Goal: Transaction & Acquisition: Purchase product/service

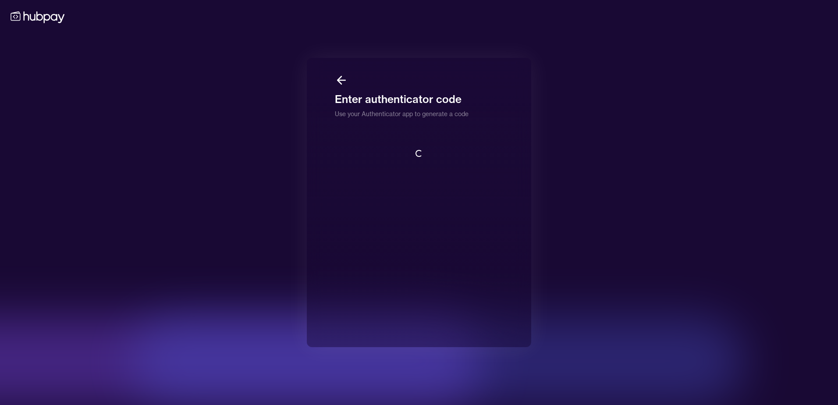
scroll to position [1, 0]
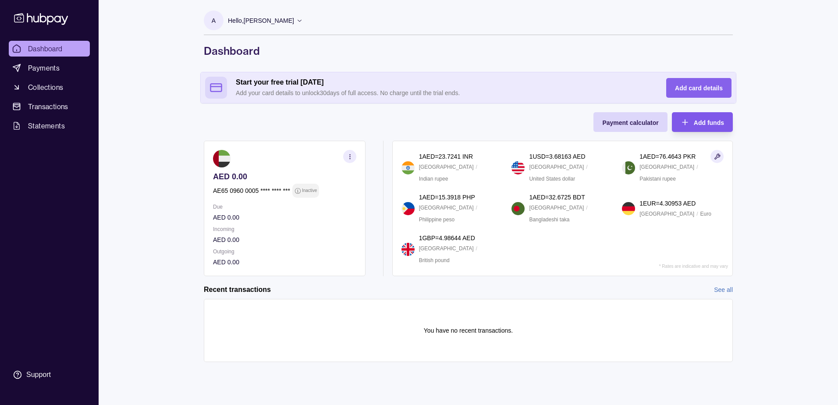
click at [713, 120] on span "Add funds" at bounding box center [709, 122] width 30 height 7
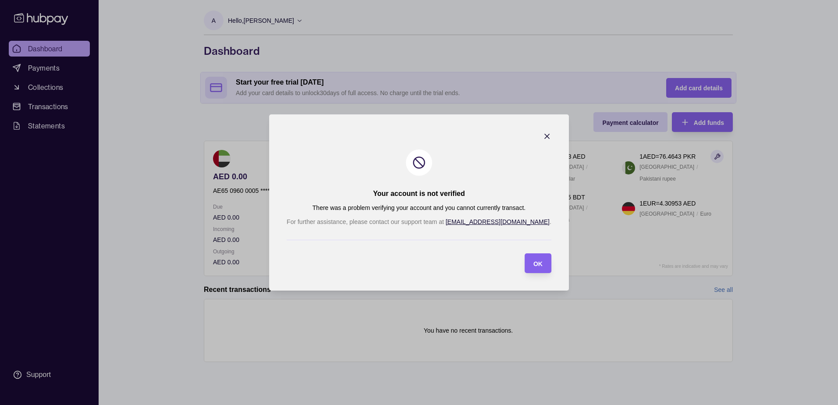
click at [543, 134] on icon "button" at bounding box center [547, 136] width 9 height 9
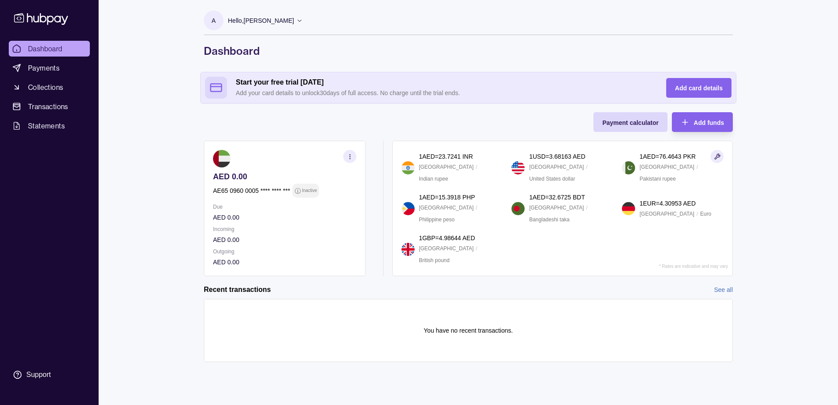
click at [296, 21] on icon at bounding box center [299, 20] width 7 height 7
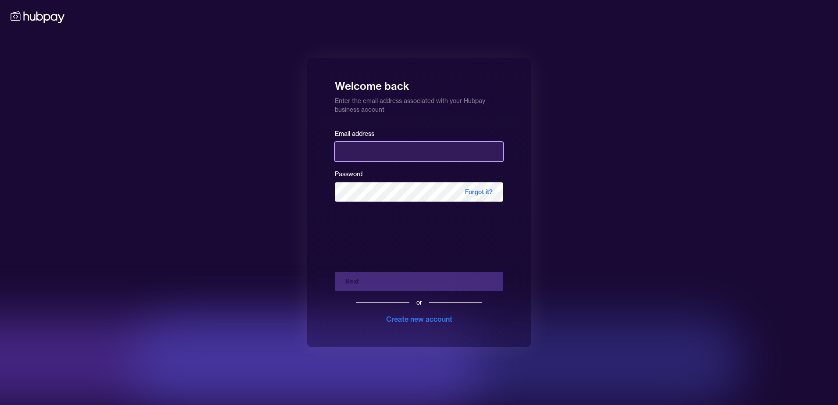
type input "**********"
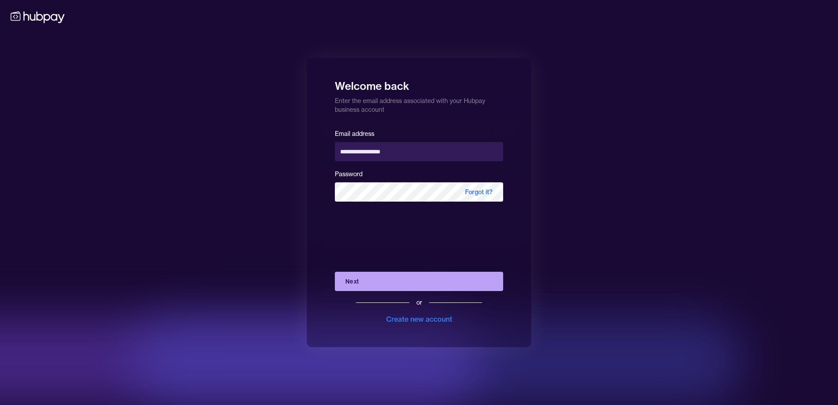
click at [449, 281] on button "Next" at bounding box center [419, 281] width 168 height 19
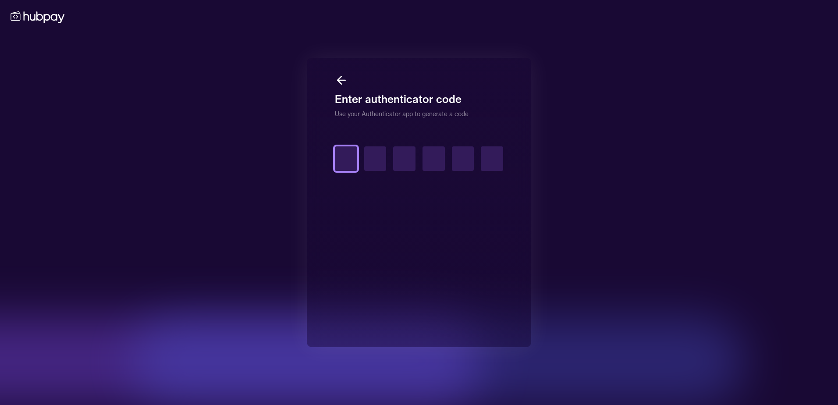
type input "*"
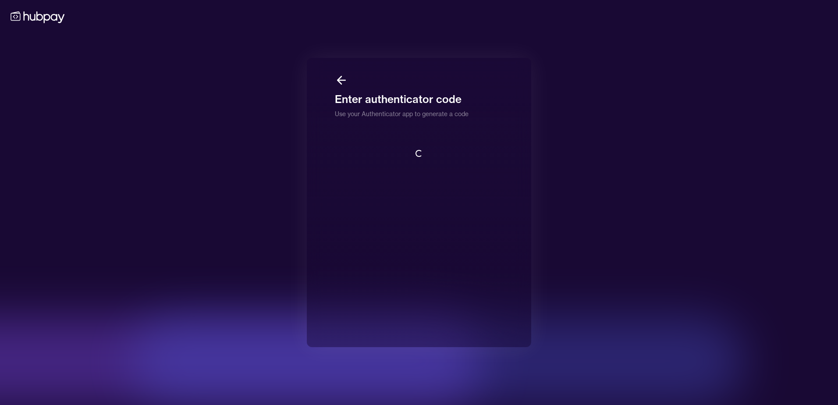
scroll to position [1, 0]
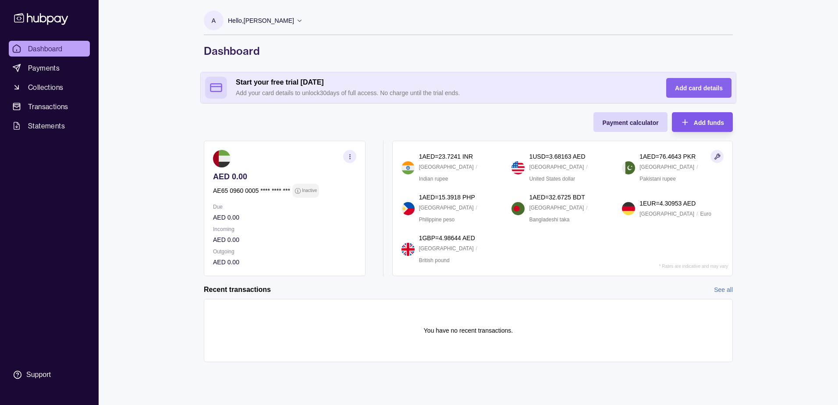
click at [707, 121] on span "Add funds" at bounding box center [709, 122] width 30 height 7
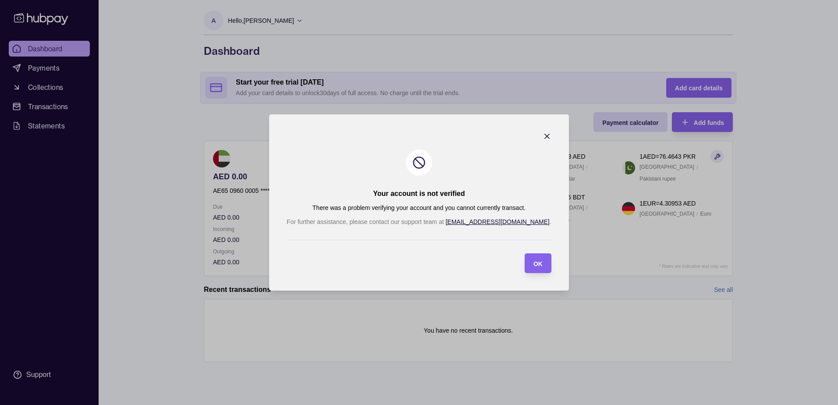
click at [543, 133] on icon "button" at bounding box center [547, 136] width 9 height 9
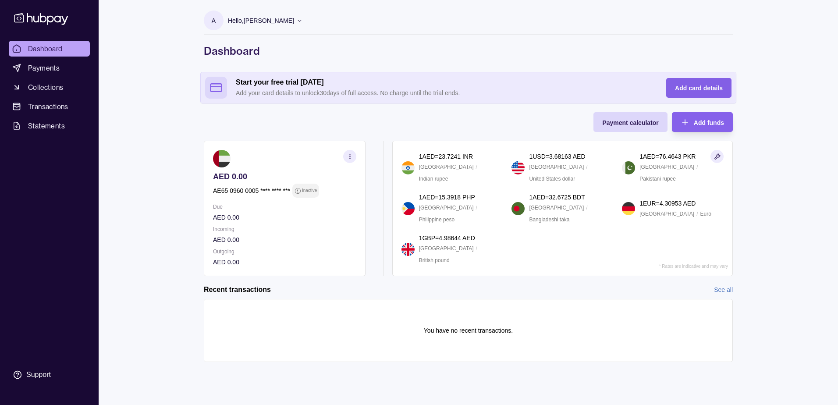
click at [701, 85] on span "Add card details" at bounding box center [699, 88] width 48 height 7
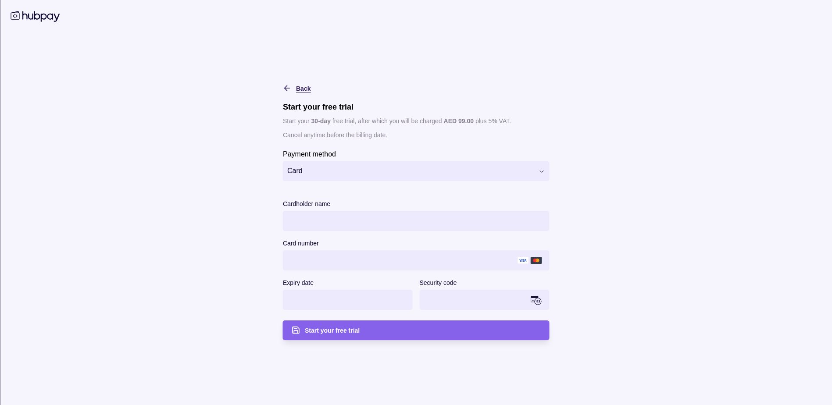
click at [278, 86] on div "Back" at bounding box center [290, 88] width 41 height 11
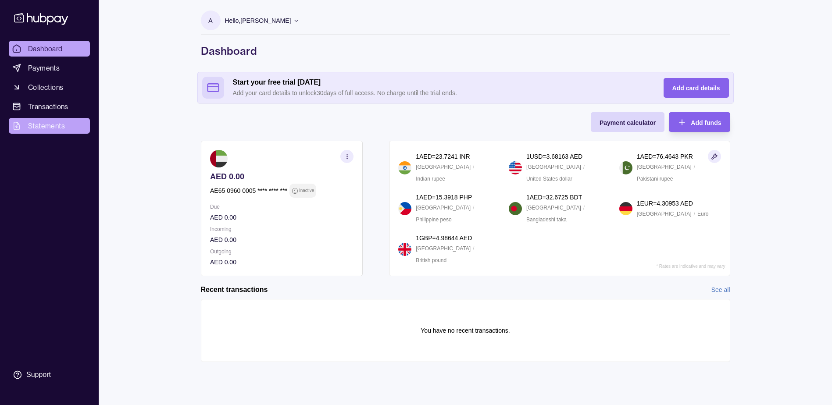
click at [43, 128] on span "Statements" at bounding box center [46, 126] width 37 height 11
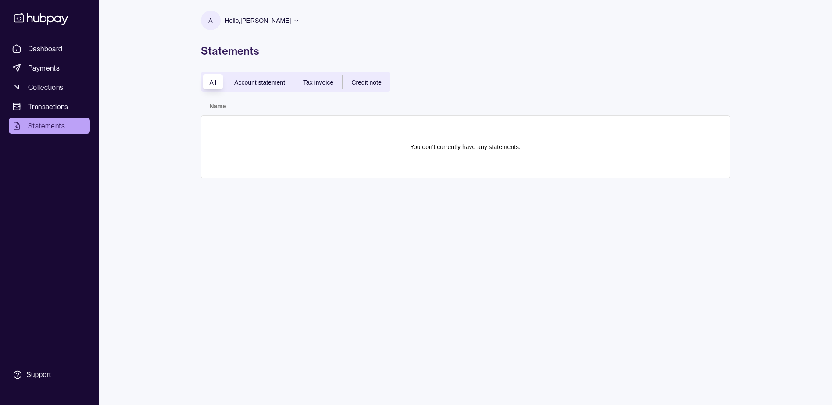
click at [261, 80] on span "Account statement" at bounding box center [259, 82] width 51 height 7
click at [309, 83] on span "Tax invoice" at bounding box center [318, 82] width 30 height 7
click at [371, 79] on span "Credit note" at bounding box center [366, 82] width 30 height 7
click at [293, 21] on icon at bounding box center [296, 20] width 7 height 7
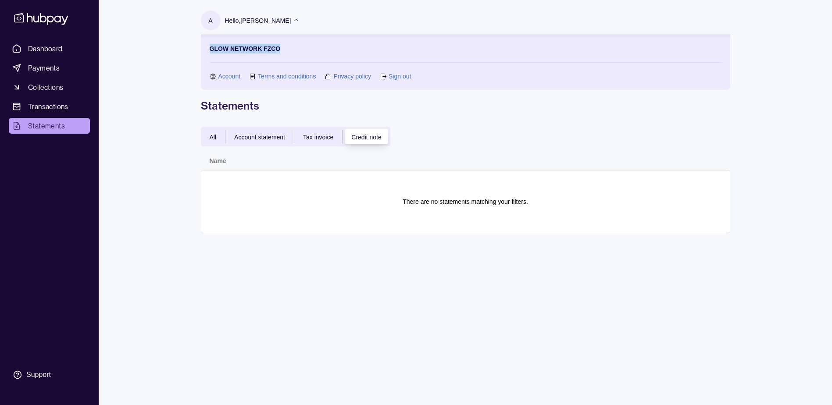
drag, startPoint x: 209, startPoint y: 49, endPoint x: 303, endPoint y: 55, distance: 93.6
click at [303, 55] on section "GLOW NETWORK FZCO Account Terms and conditions Privacy policy Sign out" at bounding box center [466, 62] width 512 height 37
click at [279, 97] on div "A Hello, Arno Jacobs GLOW NETWORK FZCO Account Terms and conditions Privacy pol…" at bounding box center [465, 62] width 529 height 102
click at [49, 47] on span "Dashboard" at bounding box center [45, 48] width 35 height 11
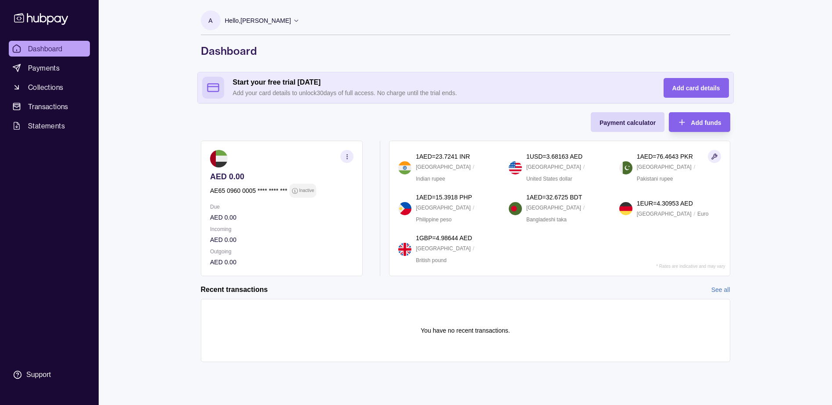
click at [293, 23] on icon at bounding box center [296, 20] width 7 height 7
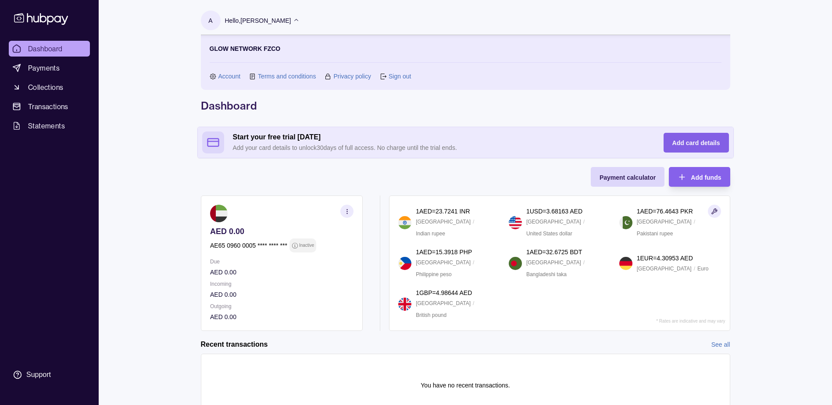
click at [700, 142] on span "Add card details" at bounding box center [696, 142] width 48 height 7
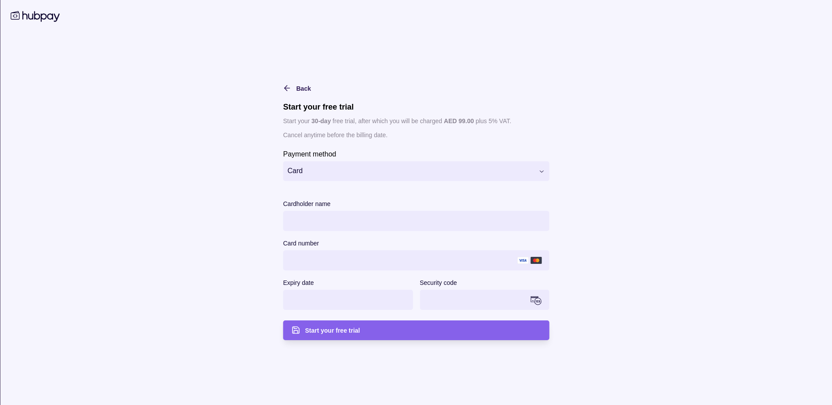
click at [395, 175] on html "Dashboard Payments Collections Transactions Statements Support A Hello, Arno Ja…" at bounding box center [416, 222] width 832 height 445
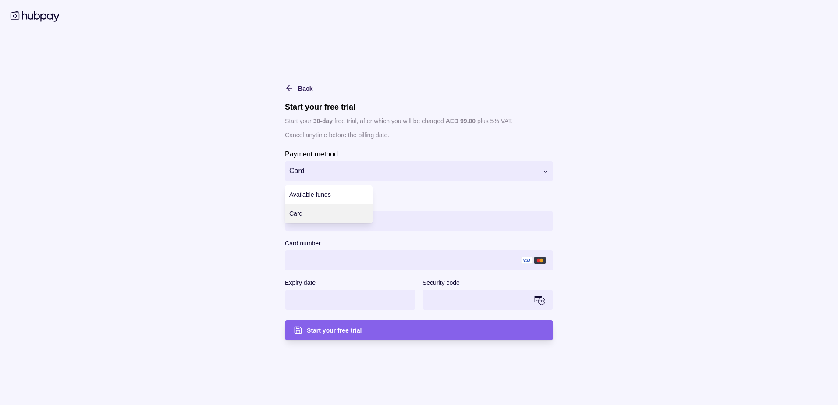
click at [629, 170] on html "Dashboard Payments Collections Transactions Statements Support A Hello, Arno Ja…" at bounding box center [419, 222] width 838 height 445
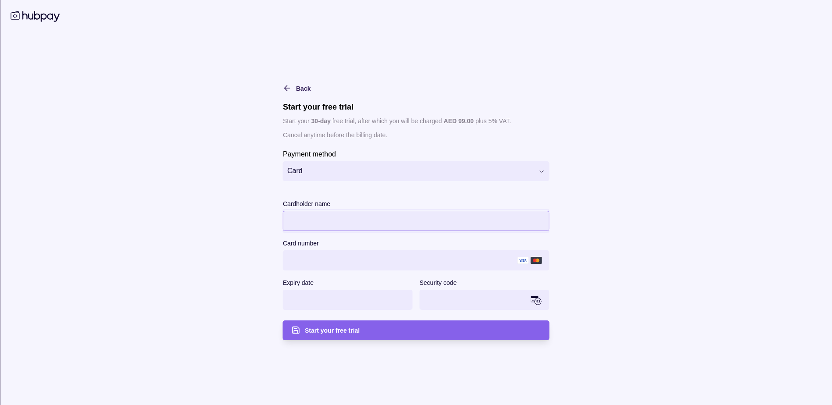
click at [621, 227] on main "**********" at bounding box center [416, 202] width 449 height 275
click at [660, 236] on section "**********" at bounding box center [416, 202] width 832 height 405
click at [699, 257] on section "**********" at bounding box center [416, 202] width 832 height 405
click at [395, 329] on div "Start your free trial" at bounding box center [422, 330] width 235 height 11
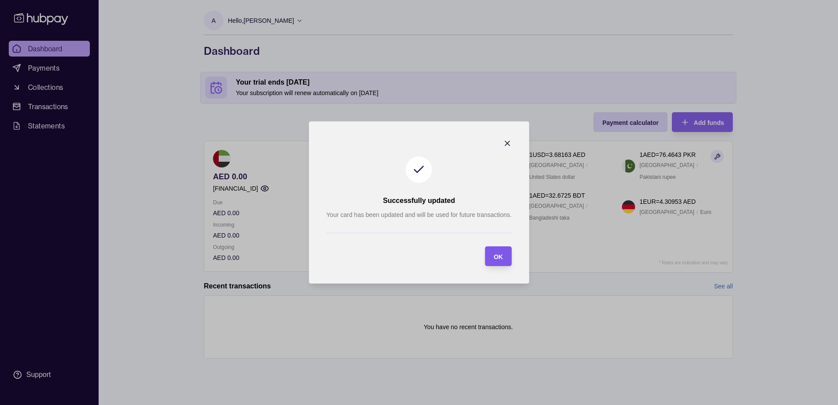
click at [503, 257] on span "OK" at bounding box center [498, 256] width 9 height 7
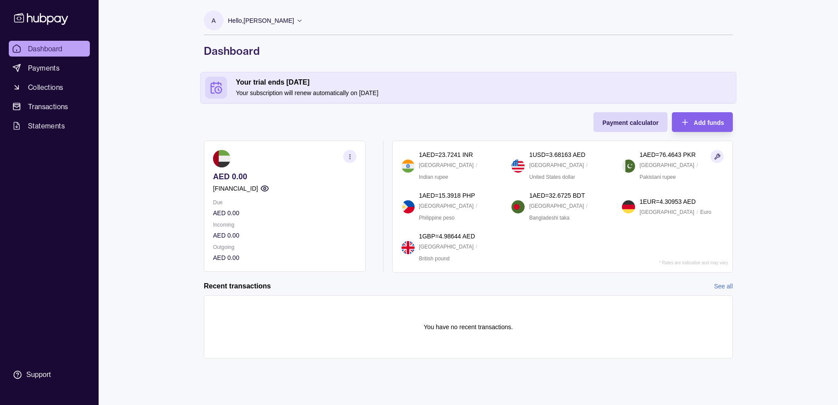
drag, startPoint x: 326, startPoint y: 92, endPoint x: 381, endPoint y: 93, distance: 54.4
click at [381, 93] on p "Your subscription will renew automatically on [DATE]" at bounding box center [484, 93] width 496 height 10
drag, startPoint x: 381, startPoint y: 93, endPoint x: 635, endPoint y: 122, distance: 256.4
click at [551, 121] on div "Payment calculator Add funds AED 0.00 [FINANCIAL_ID] Due AED 0.00 Incoming AED …" at bounding box center [468, 192] width 529 height 160
click at [735, 119] on section "Payment calculator Add funds AED 0.00 [FINANCIAL_ID] Due AED 0.00 Incoming AED …" at bounding box center [468, 244] width 564 height 264
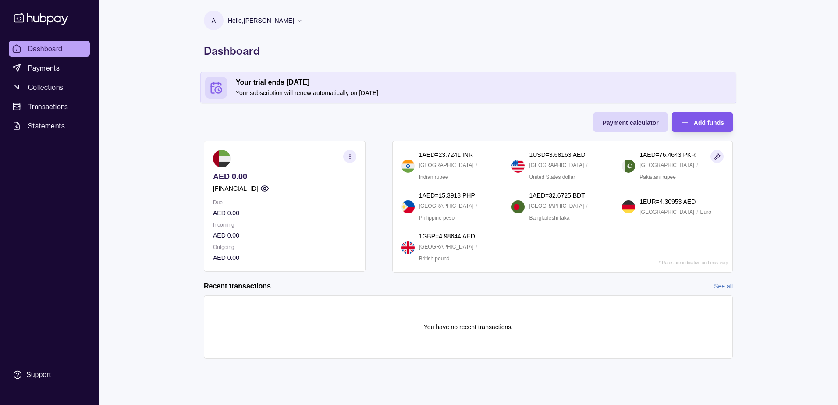
click at [704, 118] on div "Add funds" at bounding box center [709, 122] width 30 height 11
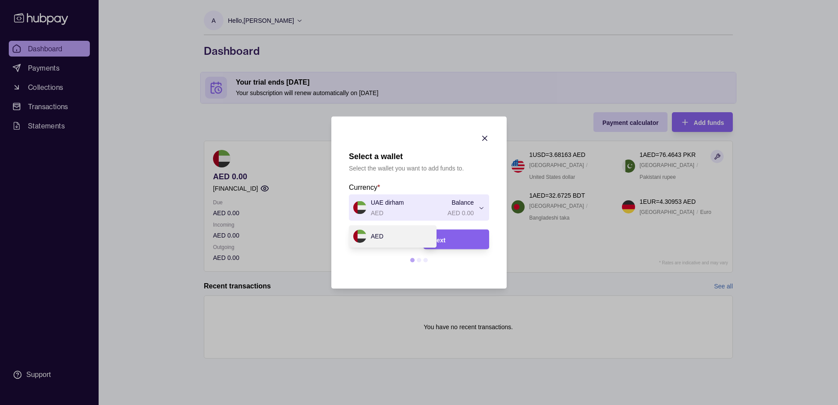
click at [484, 405] on div "Select a wallet Select the wallet you want to add funds to. Currency * UAE dirh…" at bounding box center [419, 405] width 838 height 0
click at [446, 405] on div "Select a wallet Select the wallet you want to add funds to. Currency * UAE dirh…" at bounding box center [419, 405] width 838 height 0
click at [385, 405] on div "Select a wallet Select the wallet you want to add funds to. Currency * UAE dirh…" at bounding box center [419, 405] width 838 height 0
click at [444, 405] on div "Select a wallet Select the wallet you want to add funds to. Currency * UAE dirh…" at bounding box center [419, 405] width 838 height 0
click at [378, 405] on div "Select a wallet Select the wallet you want to add funds to. Currency * UAE dirh…" at bounding box center [419, 405] width 838 height 0
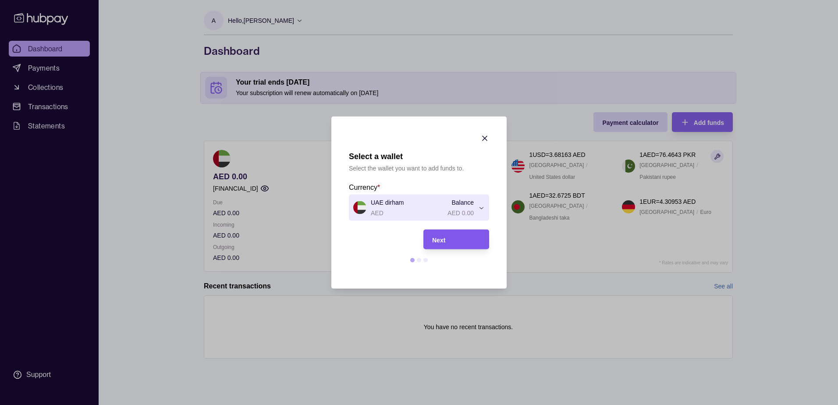
click at [475, 234] on div "Next" at bounding box center [456, 239] width 48 height 11
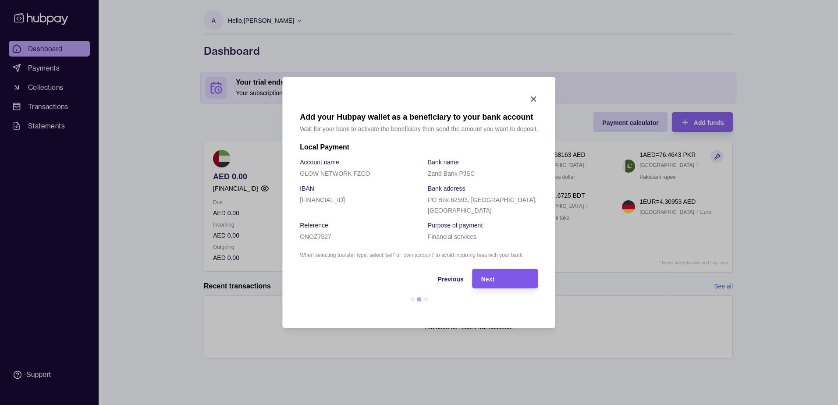
click at [496, 276] on div "Next" at bounding box center [505, 279] width 48 height 11
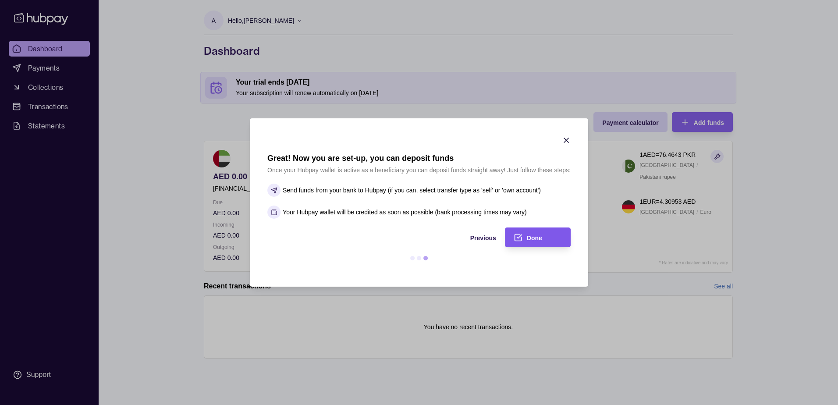
click at [547, 235] on div "Done" at bounding box center [544, 237] width 35 height 11
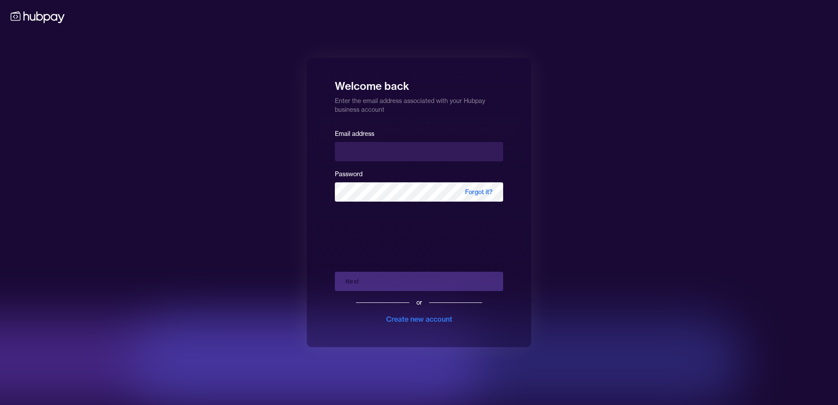
type input "**********"
